Goal: Task Accomplishment & Management: Manage account settings

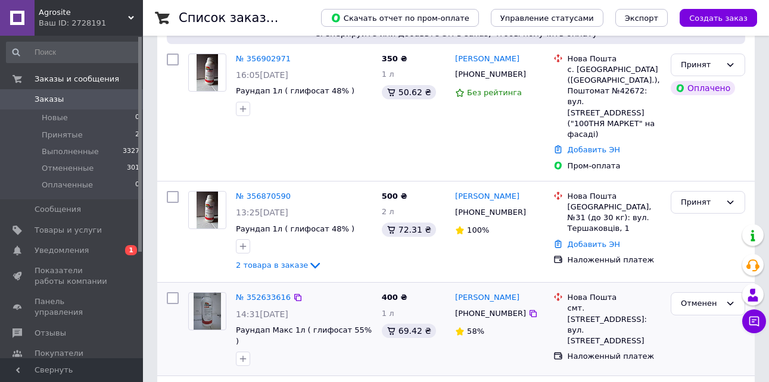
scroll to position [119, 0]
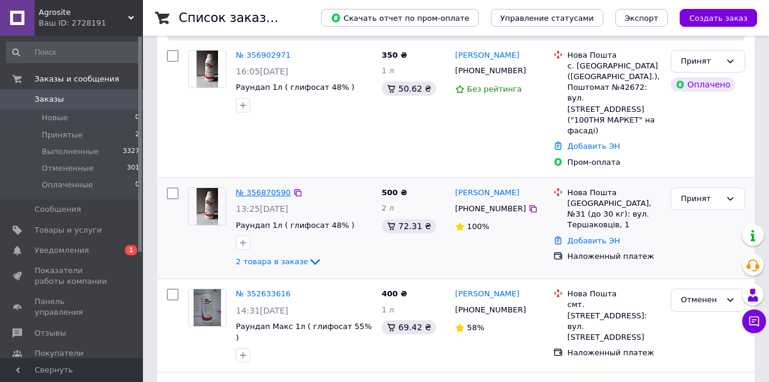
click at [261, 188] on link "№ 356870590" at bounding box center [263, 192] width 55 height 9
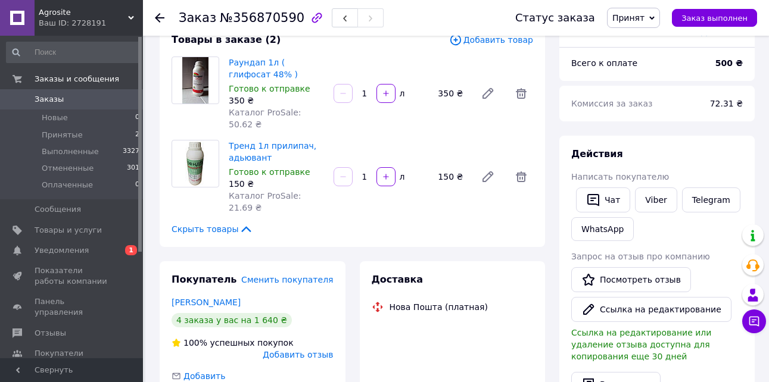
scroll to position [119, 0]
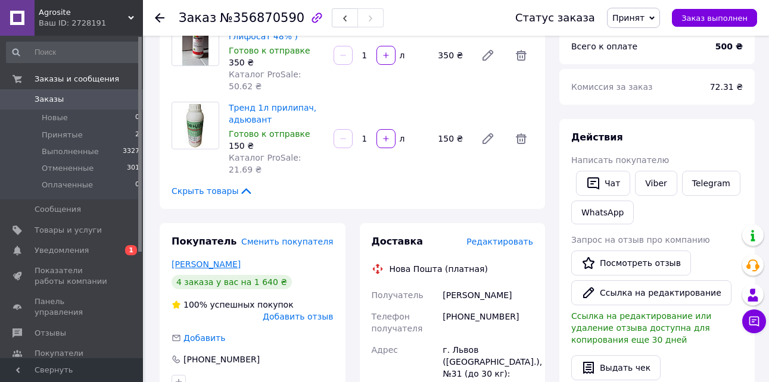
click at [201, 260] on link "добош иван" at bounding box center [206, 265] width 69 height 10
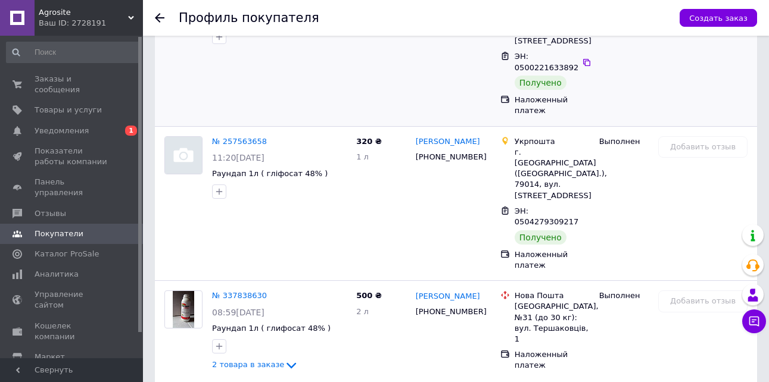
scroll to position [484, 0]
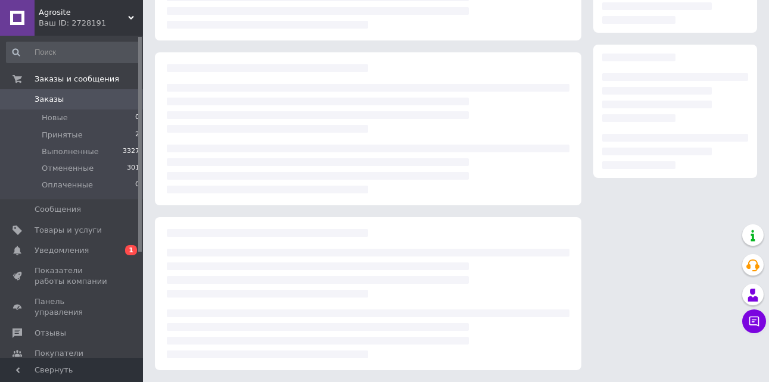
scroll to position [119, 0]
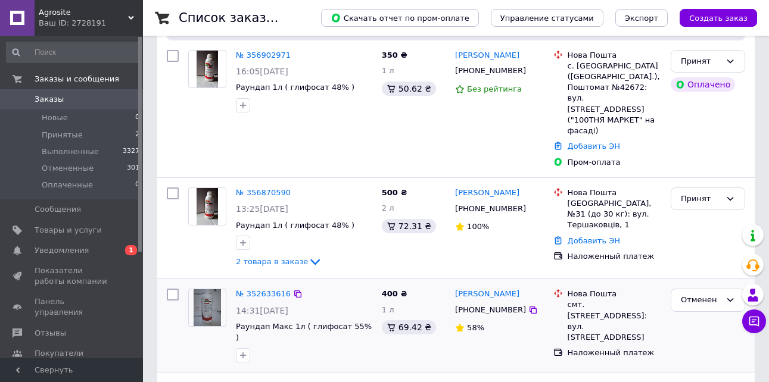
scroll to position [60, 0]
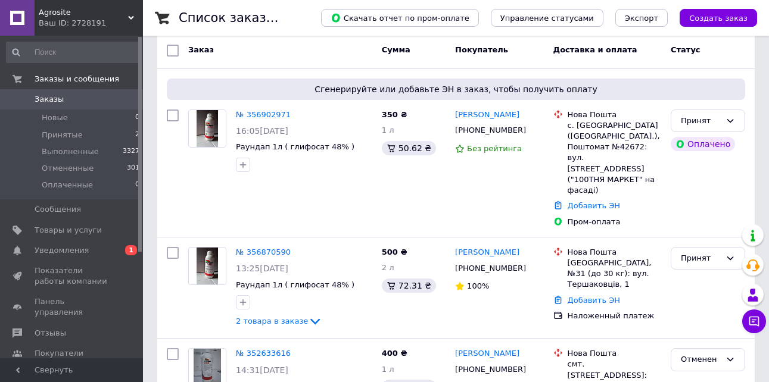
click at [70, 20] on div "Ваш ID: 2728191" at bounding box center [91, 23] width 104 height 11
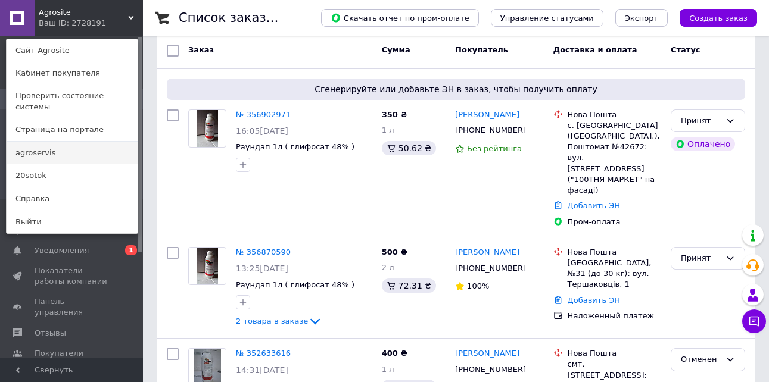
click at [35, 143] on link "agroservis" at bounding box center [72, 153] width 131 height 23
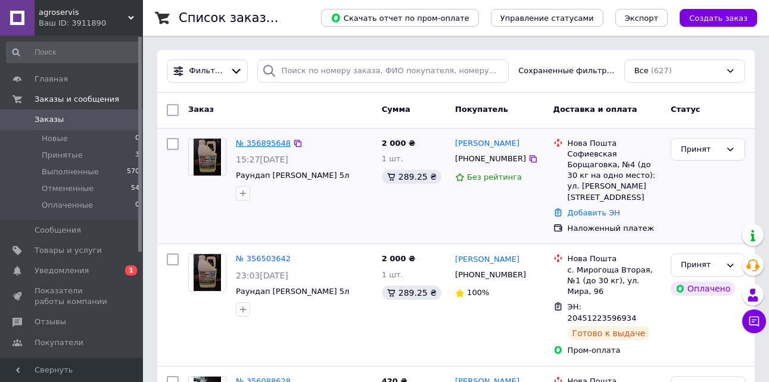
click at [270, 141] on link "№ 356895648" at bounding box center [263, 143] width 55 height 9
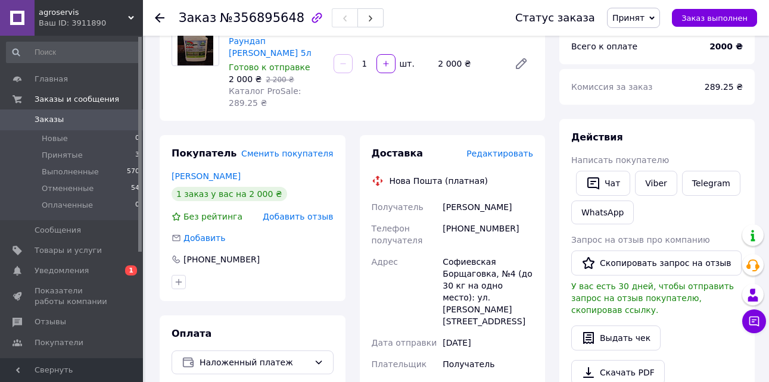
scroll to position [60, 0]
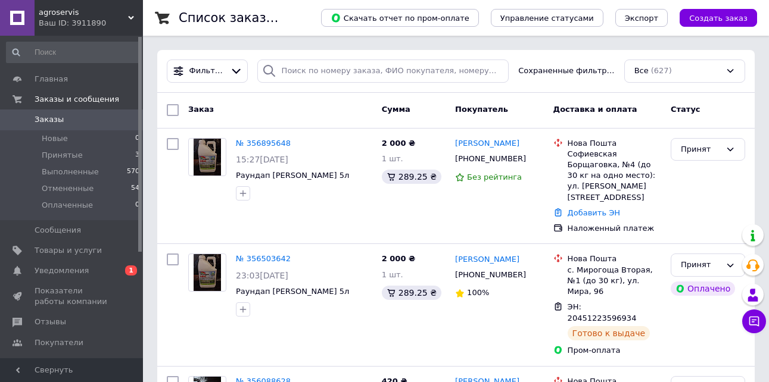
click at [70, 13] on span "agroservis" at bounding box center [83, 12] width 89 height 11
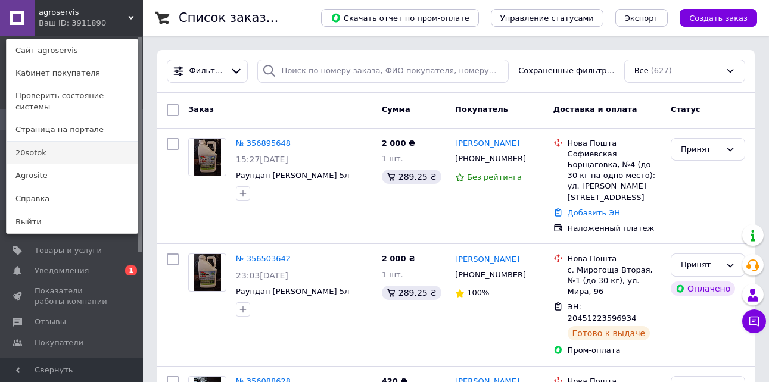
click at [36, 142] on link "20sotok" at bounding box center [72, 153] width 131 height 23
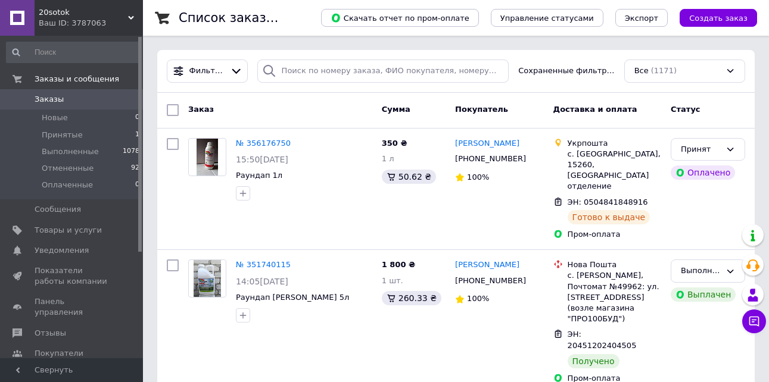
click at [74, 20] on div "Ваш ID: 3787063" at bounding box center [91, 23] width 104 height 11
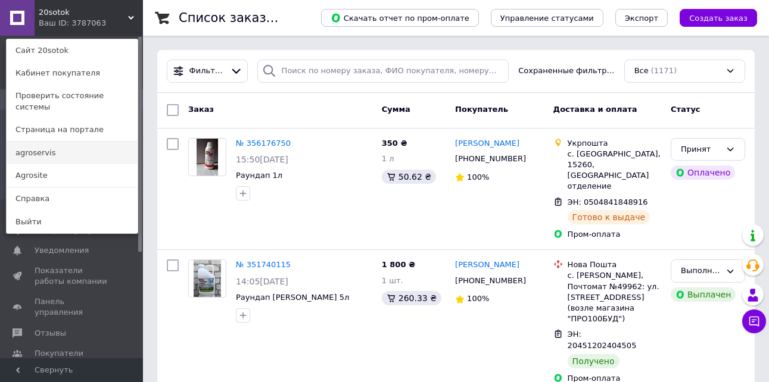
click at [34, 144] on link "agroservis" at bounding box center [72, 153] width 131 height 23
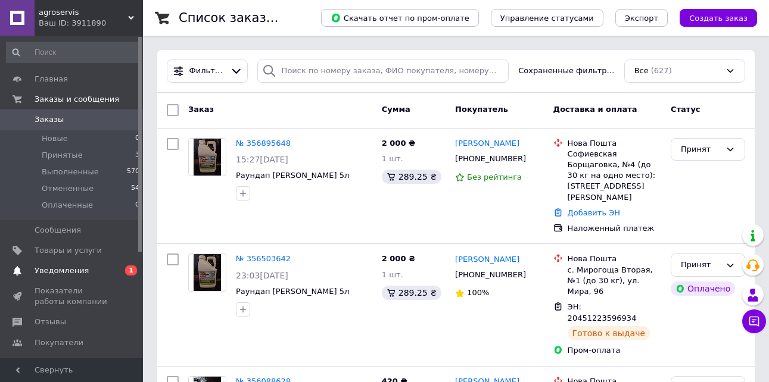
click at [70, 272] on span "Уведомления" at bounding box center [62, 271] width 54 height 11
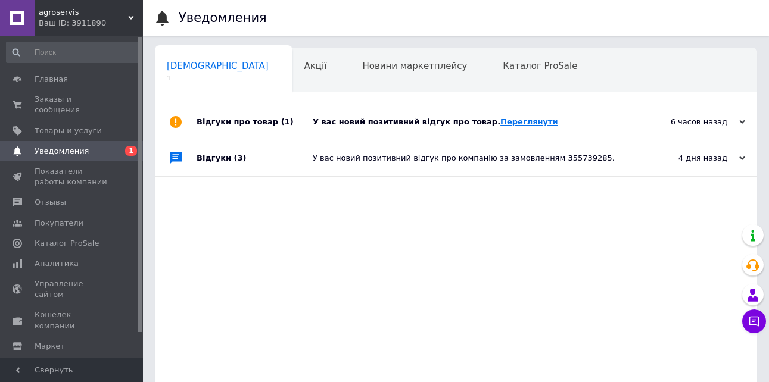
click at [500, 121] on link "Переглянути" at bounding box center [529, 121] width 58 height 9
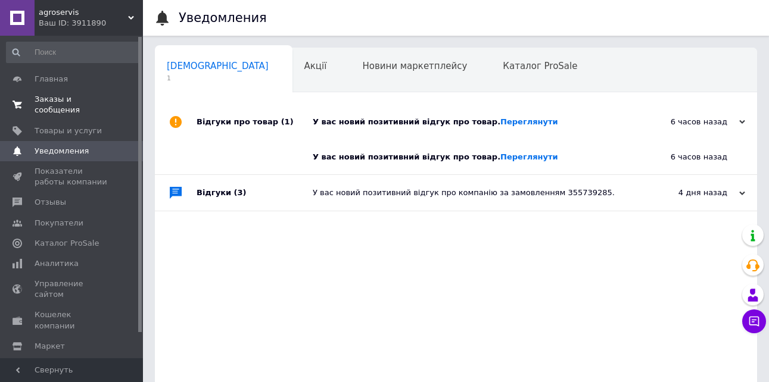
click at [48, 97] on span "Заказы и сообщения" at bounding box center [73, 104] width 76 height 21
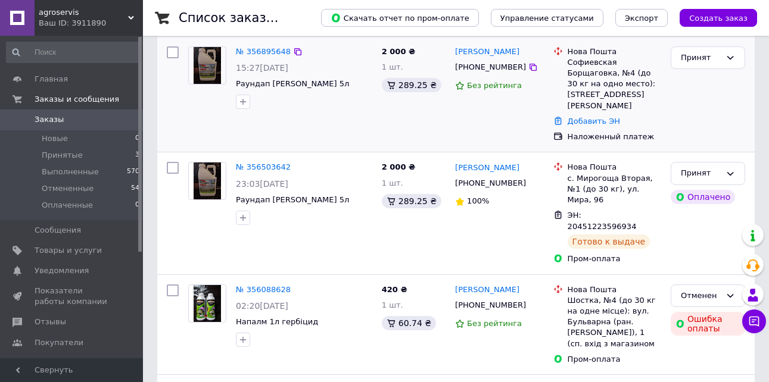
scroll to position [179, 0]
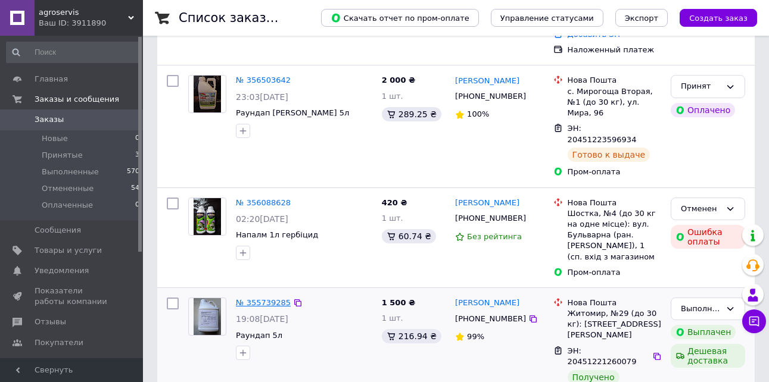
click at [270, 298] on link "№ 355739285" at bounding box center [263, 302] width 55 height 9
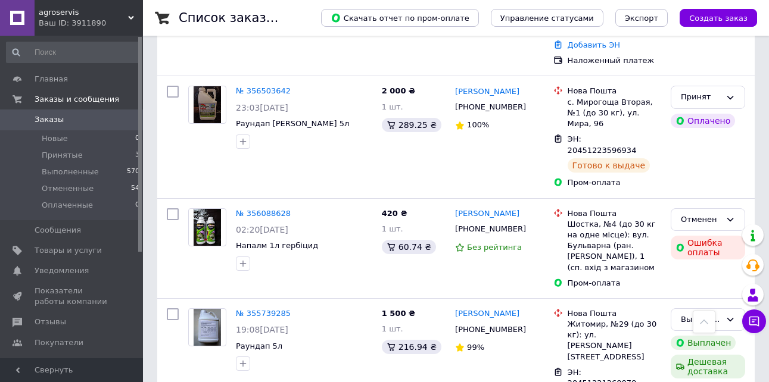
scroll to position [60, 0]
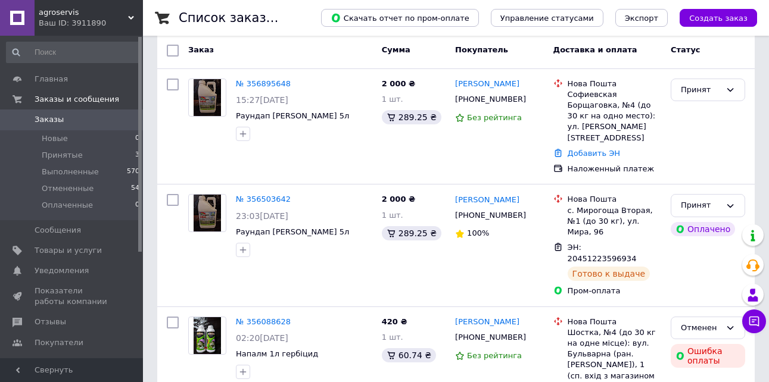
click at [62, 20] on div "Ваш ID: 3911890" at bounding box center [91, 23] width 104 height 11
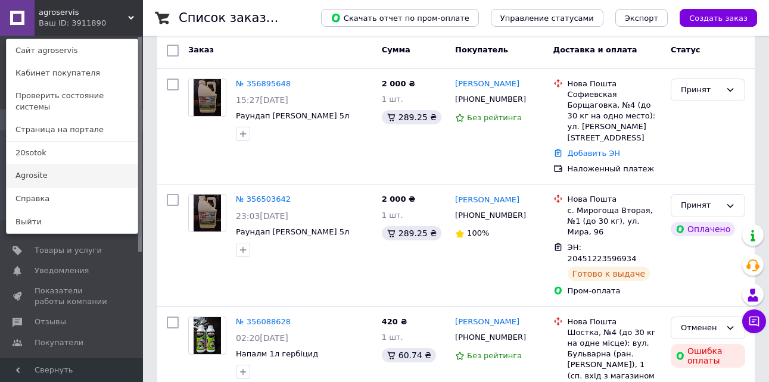
click at [38, 169] on link "Agrosite" at bounding box center [72, 175] width 131 height 23
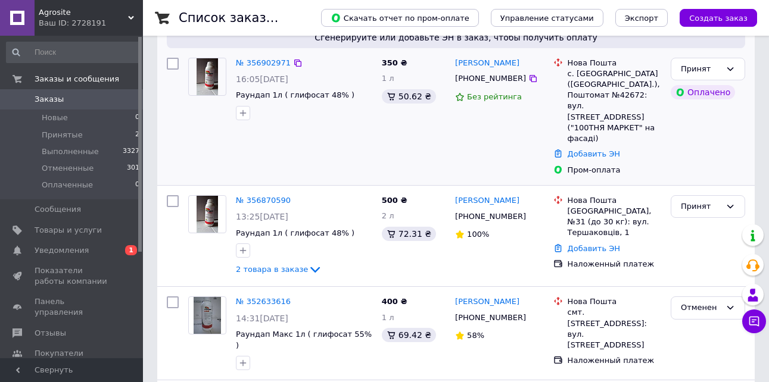
scroll to position [119, 0]
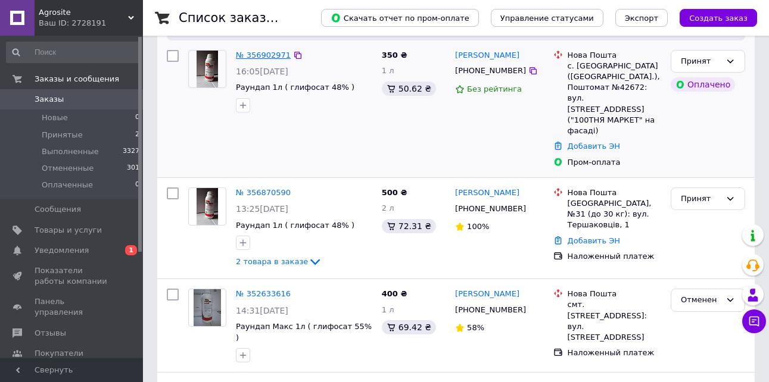
click at [263, 52] on link "№ 356902971" at bounding box center [263, 55] width 55 height 9
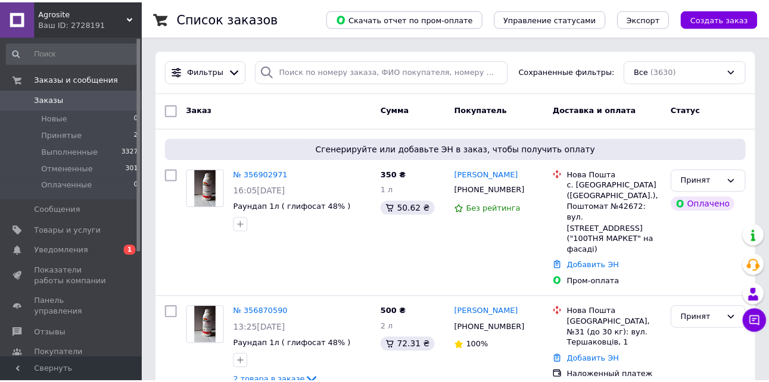
scroll to position [119, 0]
